Goal: Information Seeking & Learning: Find specific page/section

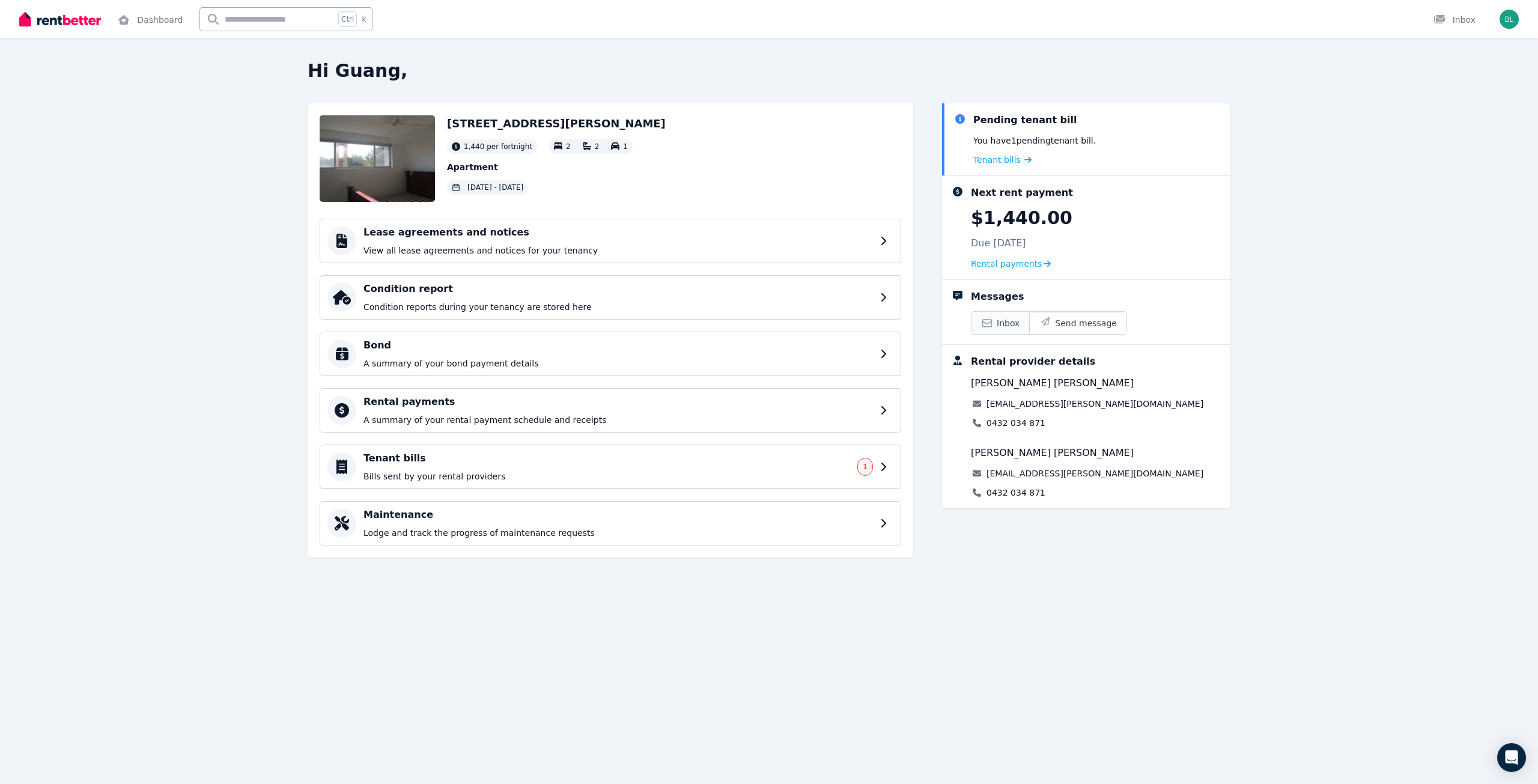
click at [1009, 330] on span "Inbox" at bounding box center [1008, 323] width 23 height 12
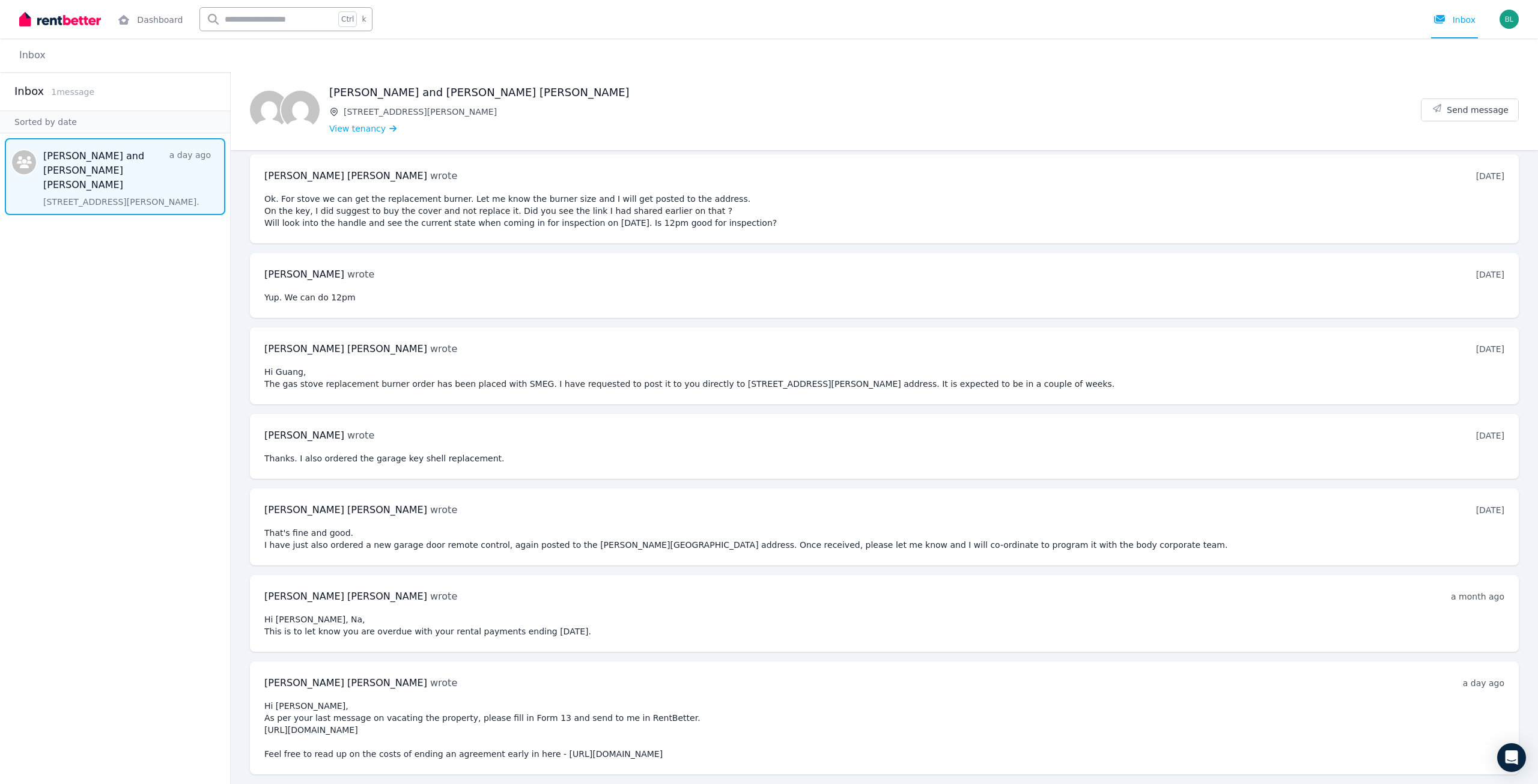
scroll to position [1198, 0]
drag, startPoint x: 623, startPoint y: 747, endPoint x: 643, endPoint y: 746, distance: 20.0
click at [643, 746] on pre "Hi Guang, As per your last message on vacating the property, please fill in For…" at bounding box center [884, 730] width 1240 height 60
click at [637, 747] on pre "Hi Guang, As per your last message on vacating the property, please fill in For…" at bounding box center [884, 730] width 1240 height 60
drag, startPoint x: 626, startPoint y: 750, endPoint x: 803, endPoint y: 749, distance: 177.0
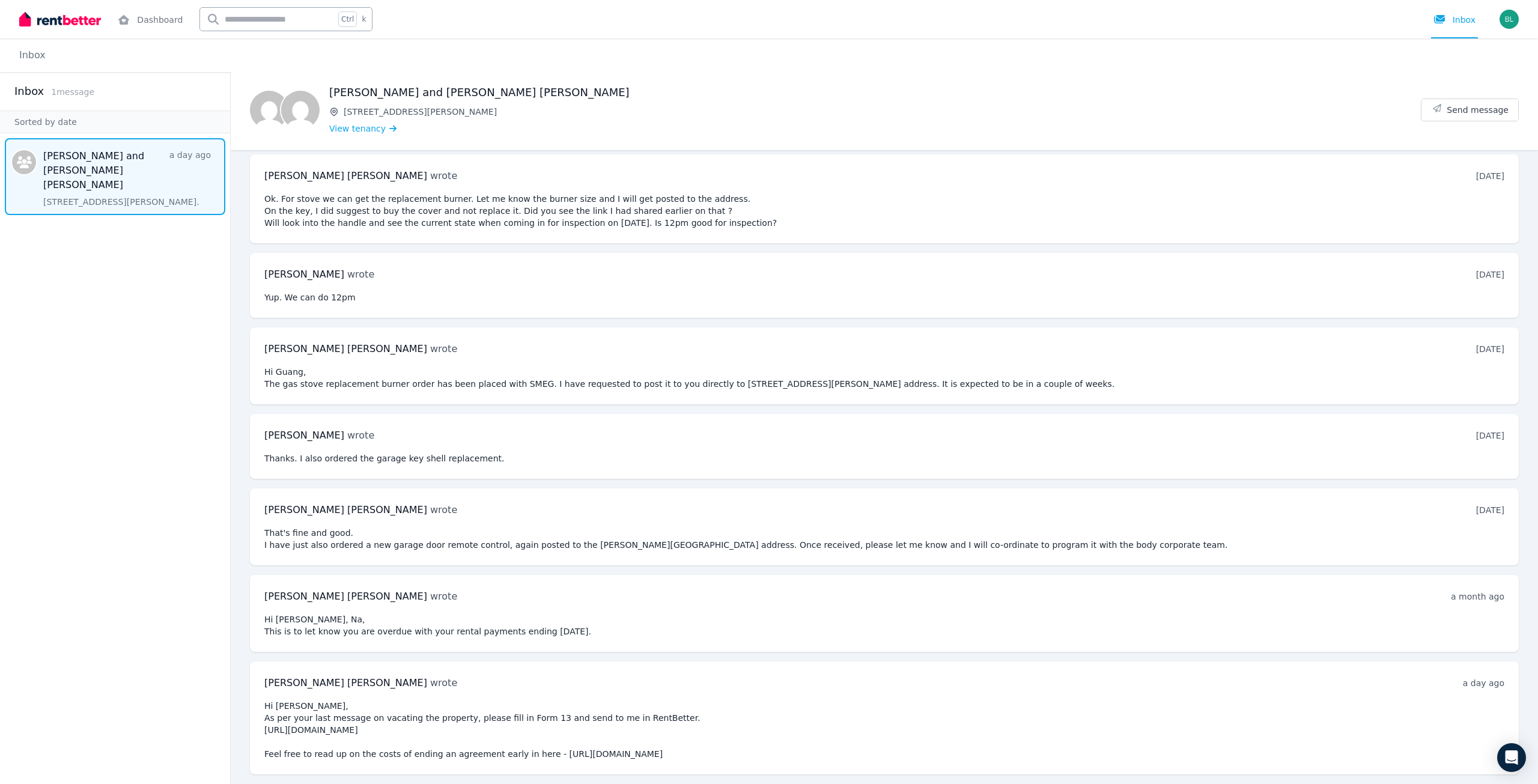
click at [803, 749] on pre "Hi Guang, As per your last message on vacating the property, please fill in For…" at bounding box center [884, 730] width 1240 height 60
copy pre "https://www.rta.qld.gov.au/breaklease"
click at [91, 27] on img at bounding box center [59, 19] width 82 height 18
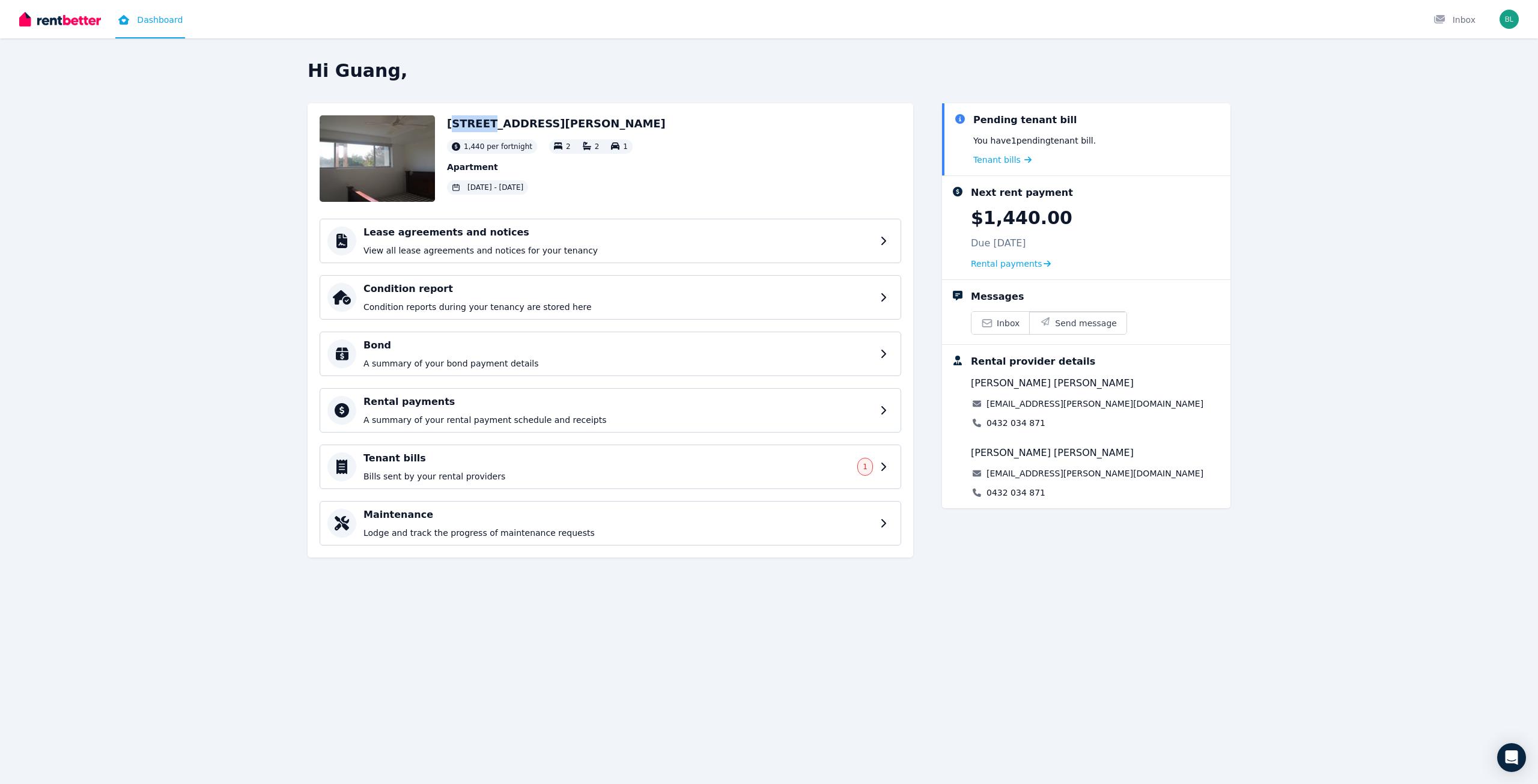
drag, startPoint x: 470, startPoint y: 140, endPoint x: 534, endPoint y: 140, distance: 64.0
click at [514, 132] on h2 "[STREET_ADDRESS][PERSON_NAME]" at bounding box center [556, 124] width 219 height 17
click at [542, 132] on h2 "[STREET_ADDRESS][PERSON_NAME]" at bounding box center [556, 124] width 219 height 17
drag, startPoint x: 516, startPoint y: 139, endPoint x: 649, endPoint y: 132, distance: 133.2
click at [644, 132] on h2 "[STREET_ADDRESS][PERSON_NAME]" at bounding box center [556, 124] width 219 height 17
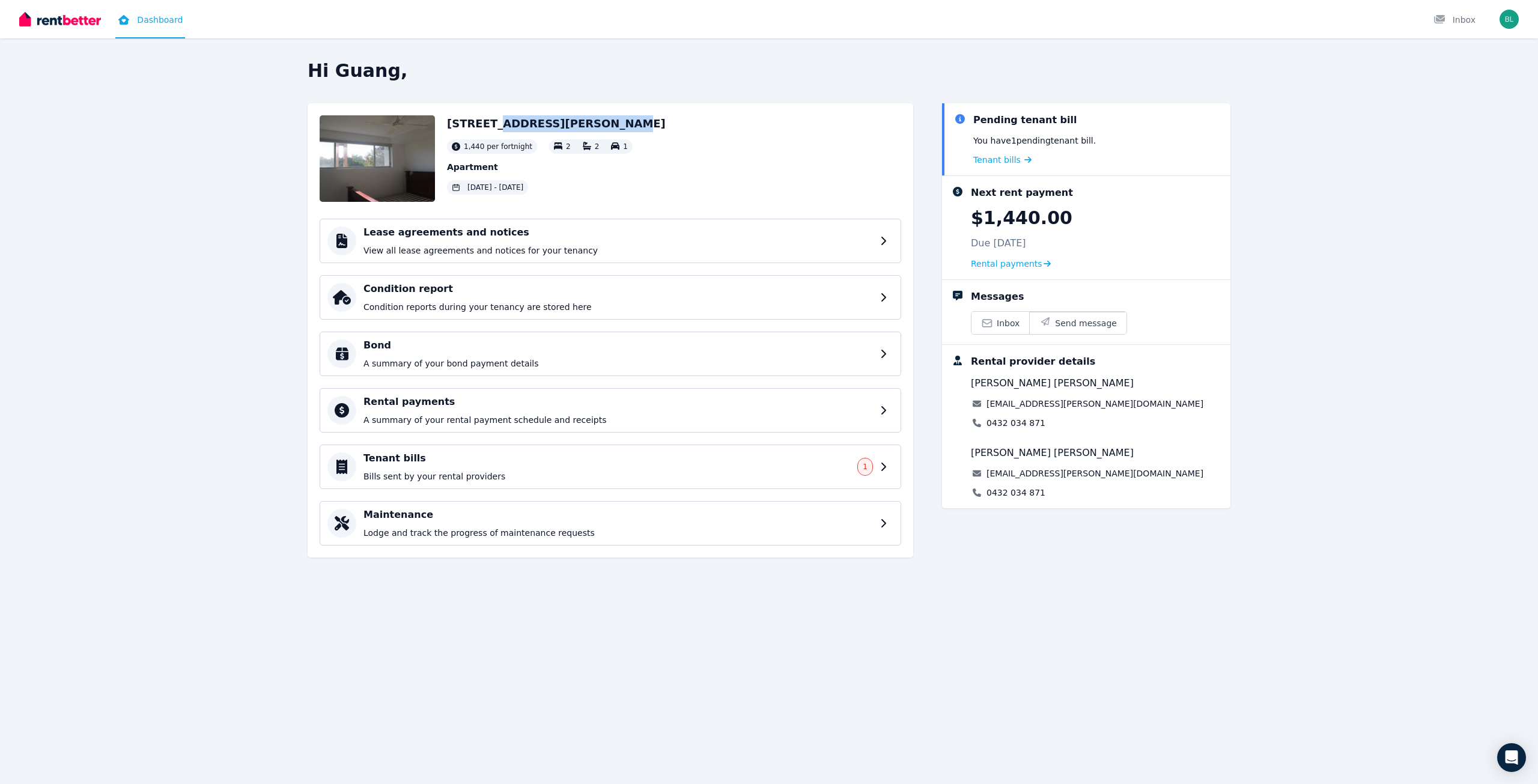
click at [649, 132] on h2 "[STREET_ADDRESS][PERSON_NAME]" at bounding box center [556, 124] width 219 height 17
drag, startPoint x: 512, startPoint y: 211, endPoint x: 589, endPoint y: 209, distance: 77.0
click at [524, 192] on span "[DATE] - [DATE]" at bounding box center [495, 187] width 55 height 10
click at [528, 195] on div "[DATE] - [DATE]" at bounding box center [487, 187] width 81 height 15
drag, startPoint x: 489, startPoint y: 211, endPoint x: 536, endPoint y: 210, distance: 47.0
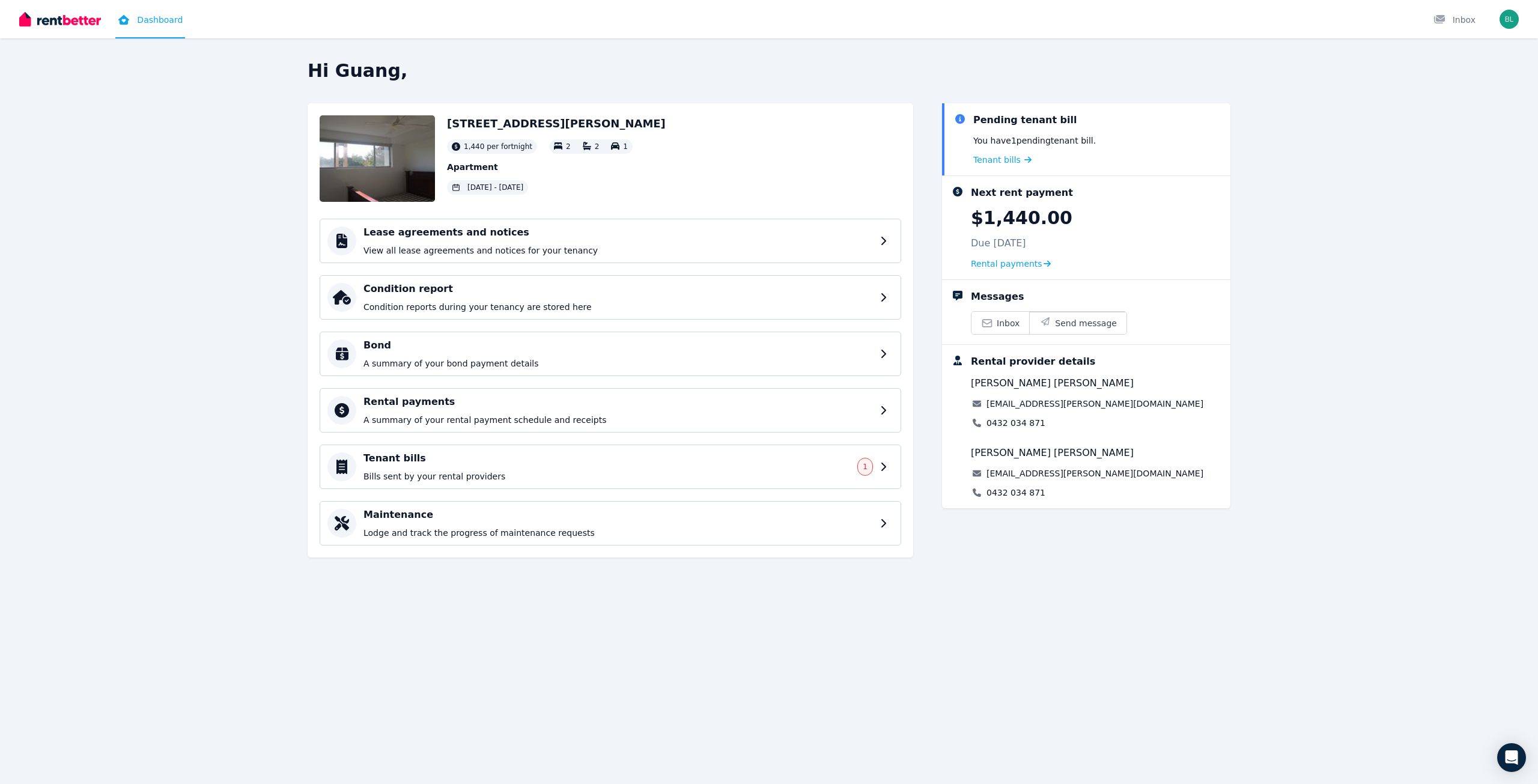
click at [524, 192] on span "[DATE] - [DATE]" at bounding box center [495, 187] width 55 height 10
click at [510, 192] on span "[DATE] - [DATE]" at bounding box center [495, 187] width 55 height 10
drag, startPoint x: 463, startPoint y: 142, endPoint x: 587, endPoint y: 146, distance: 124.1
click at [587, 146] on div "[STREET_ADDRESS][GEOGRAPHIC_DATA][PERSON_NAME] per fortnight 2 2 1 Apartment [D…" at bounding box center [610, 158] width 581 height 86
click at [643, 132] on h2 "[STREET_ADDRESS][PERSON_NAME]" at bounding box center [556, 124] width 219 height 17
